Goal: Information Seeking & Learning: Understand process/instructions

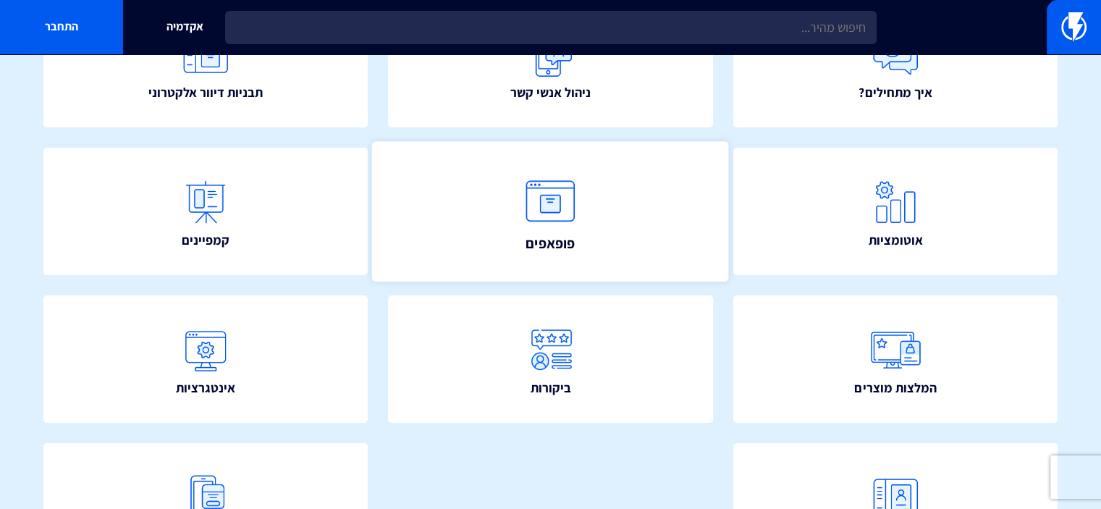
click at [573, 190] on img at bounding box center [551, 201] width 64 height 64
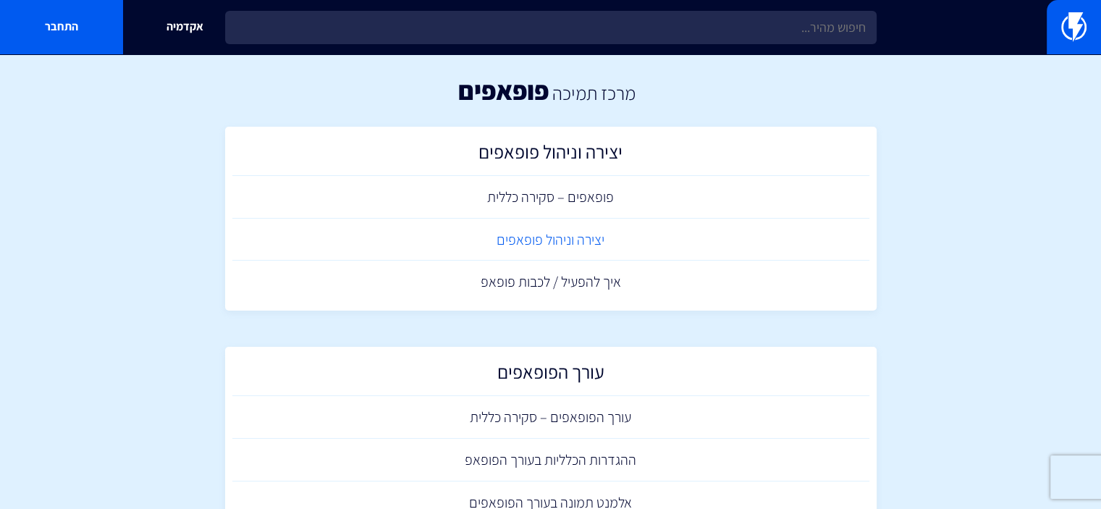
click at [600, 243] on link "יצירה וניהול פופאפים" at bounding box center [550, 240] width 637 height 43
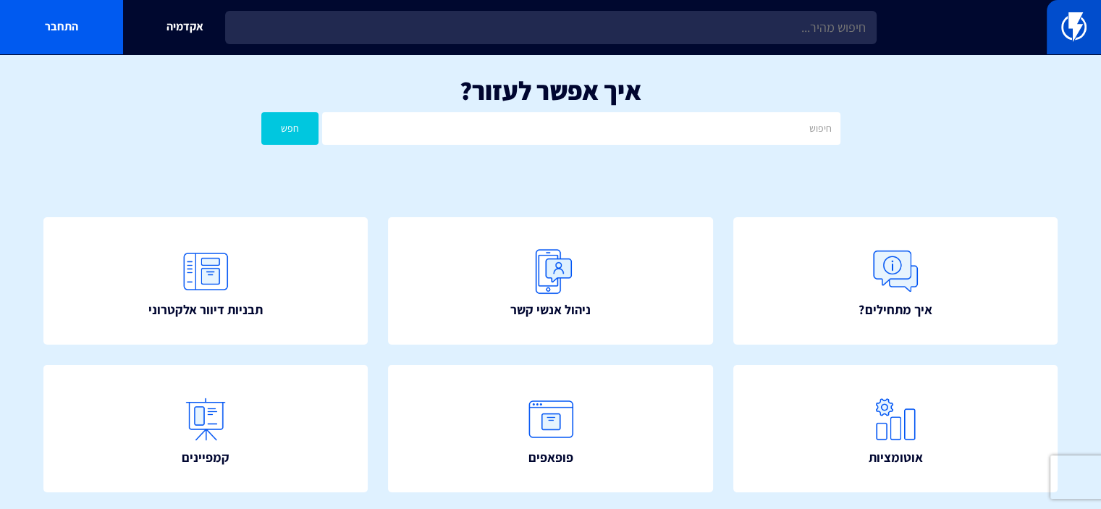
click at [1083, 23] on img at bounding box center [1074, 26] width 25 height 29
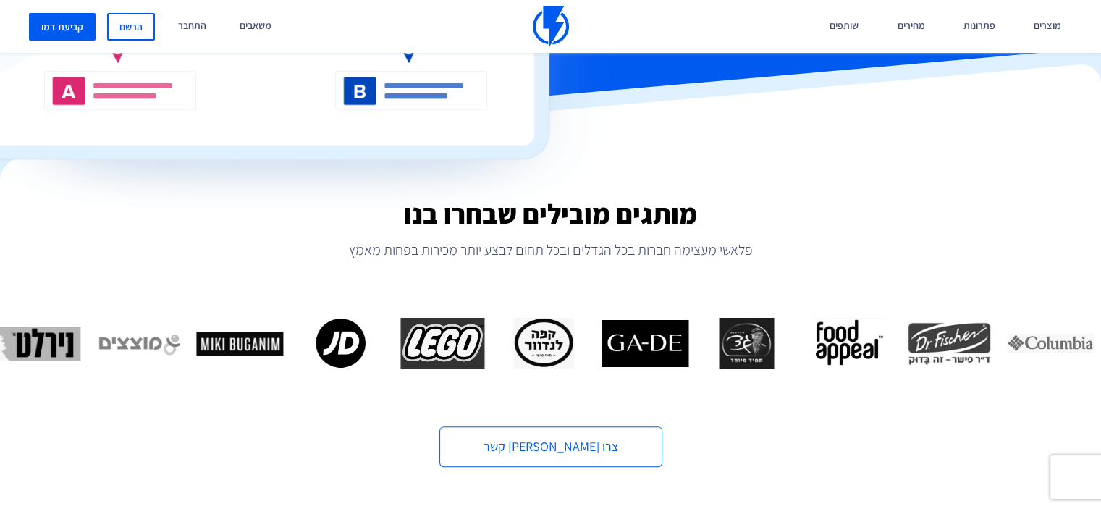
scroll to position [362, 0]
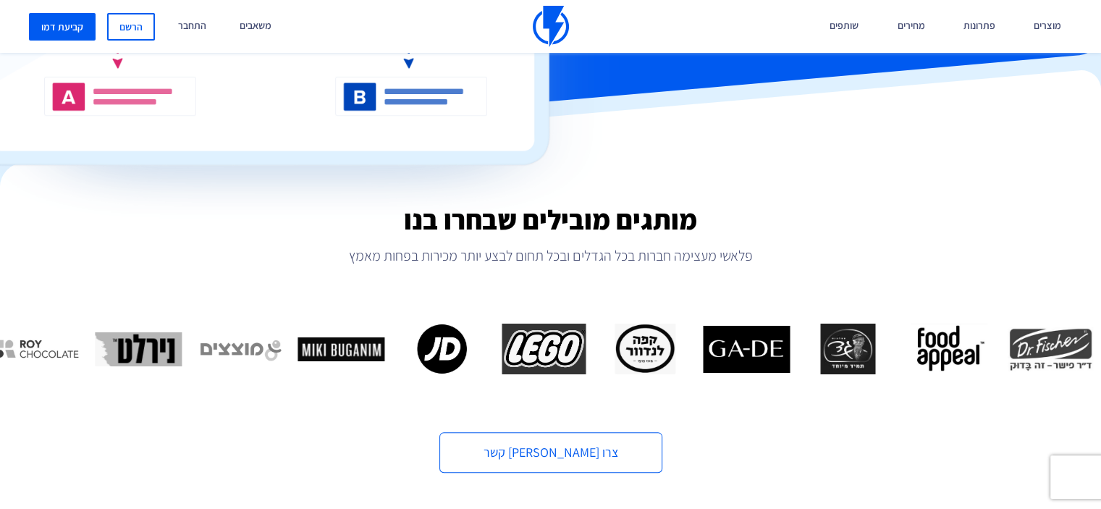
click at [298, 348] on img "11 / 16" at bounding box center [341, 349] width 87 height 51
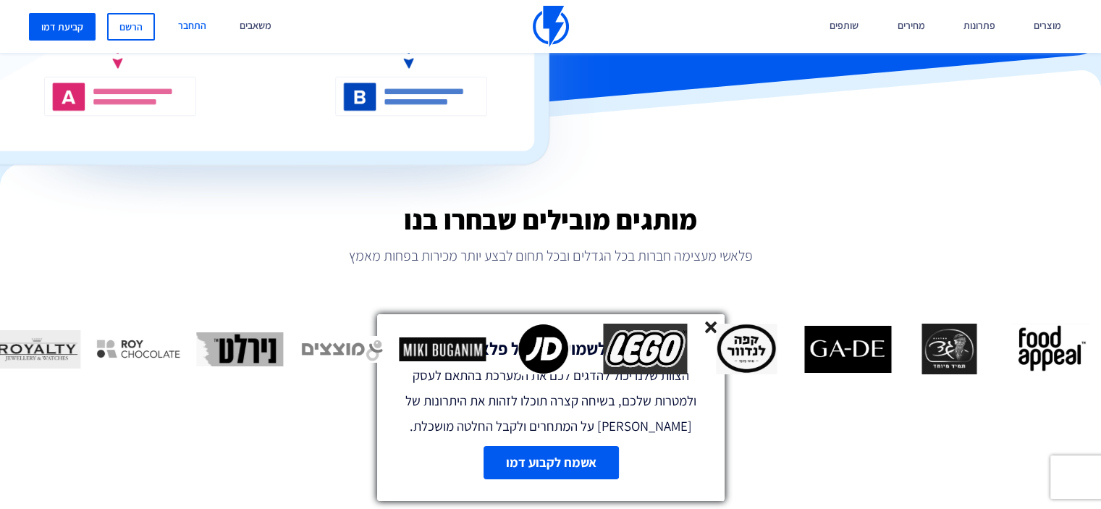
click at [180, 25] on link "התחבר" at bounding box center [192, 26] width 50 height 53
